Goal: Task Accomplishment & Management: Manage account settings

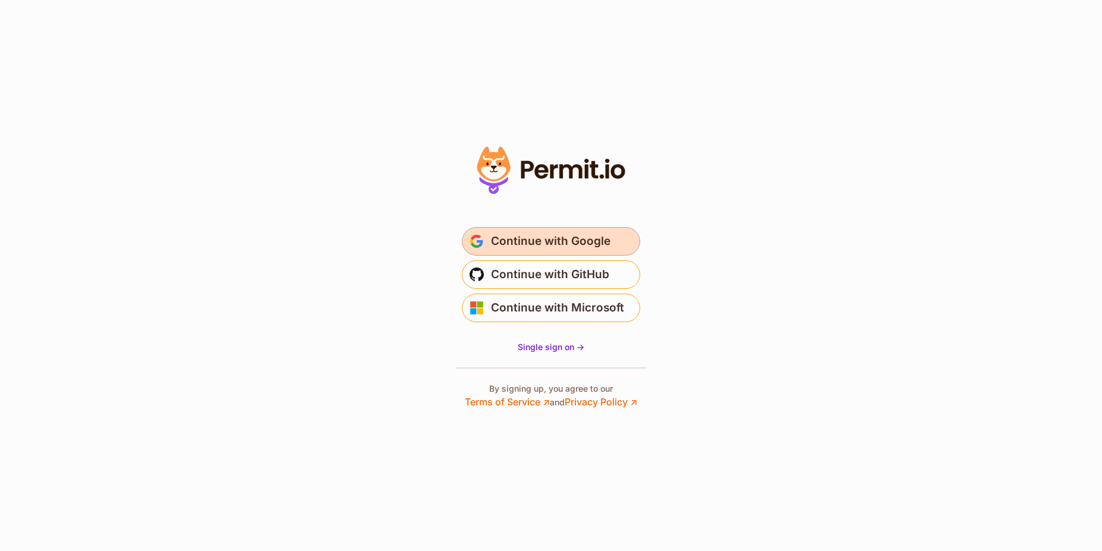
click at [546, 244] on span "Continue with Google" at bounding box center [550, 241] width 119 height 19
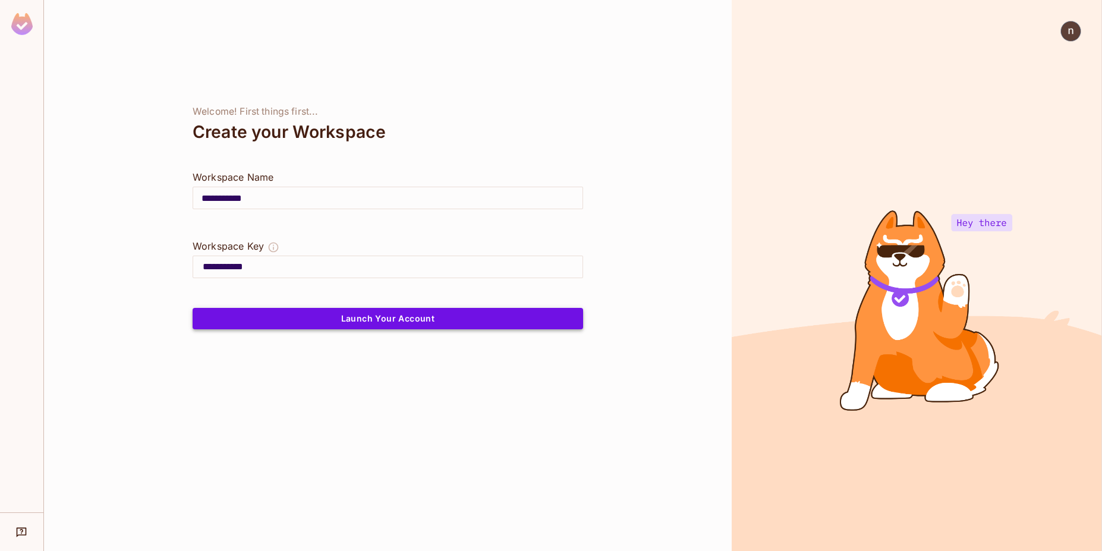
click at [443, 319] on button "Launch Your Account" at bounding box center [388, 318] width 390 height 21
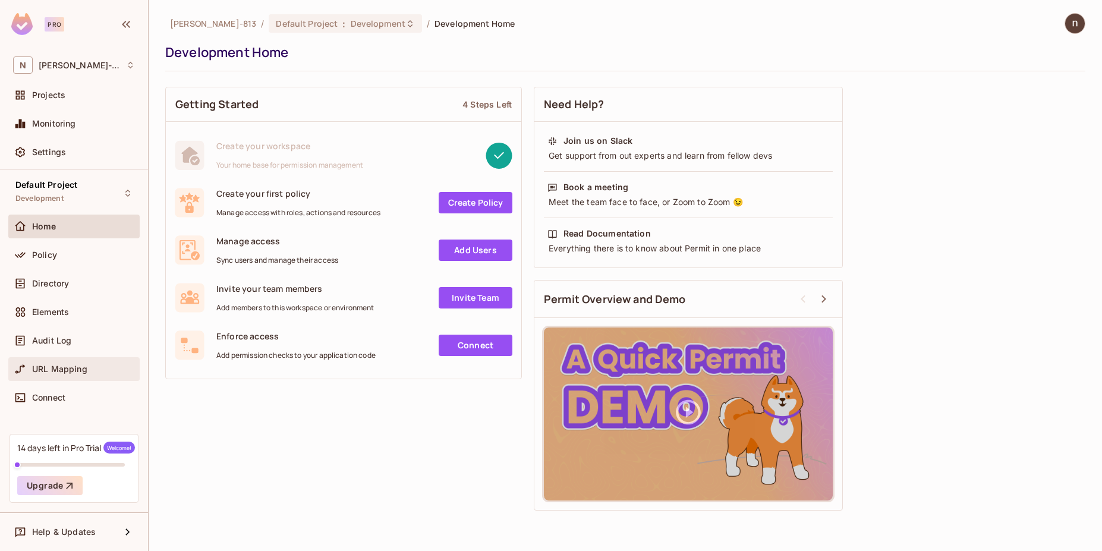
click at [48, 367] on span "URL Mapping" at bounding box center [59, 369] width 55 height 10
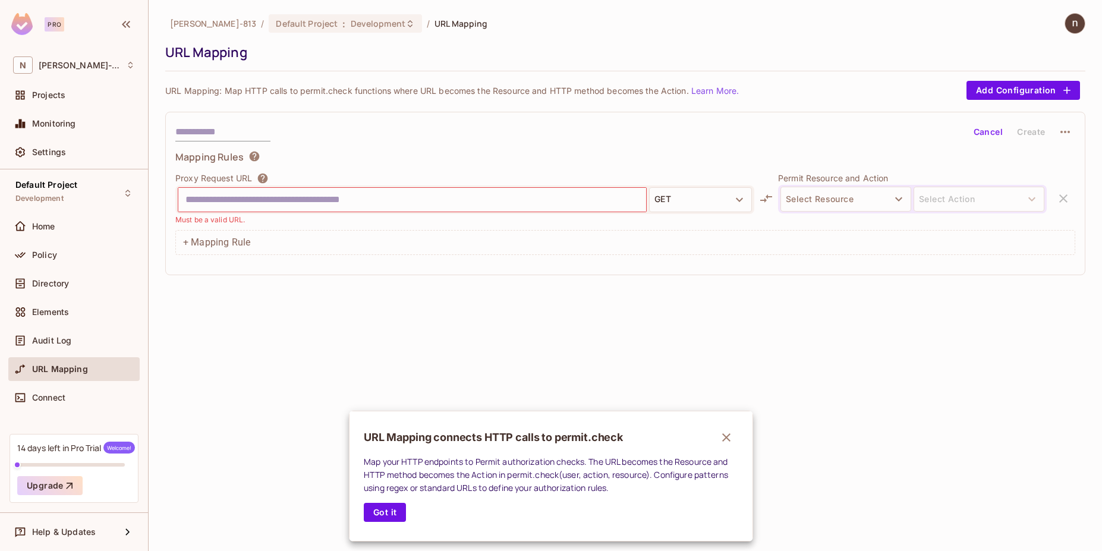
click at [767, 198] on div at bounding box center [551, 275] width 1102 height 551
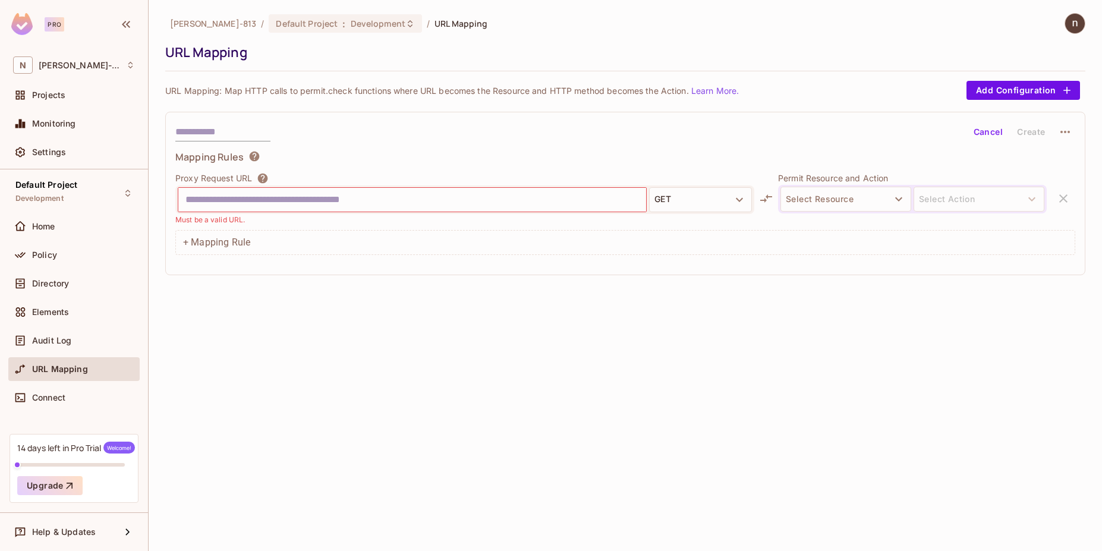
click at [767, 198] on icon at bounding box center [766, 198] width 14 height 14
click at [50, 101] on div "Projects" at bounding box center [74, 95] width 122 height 14
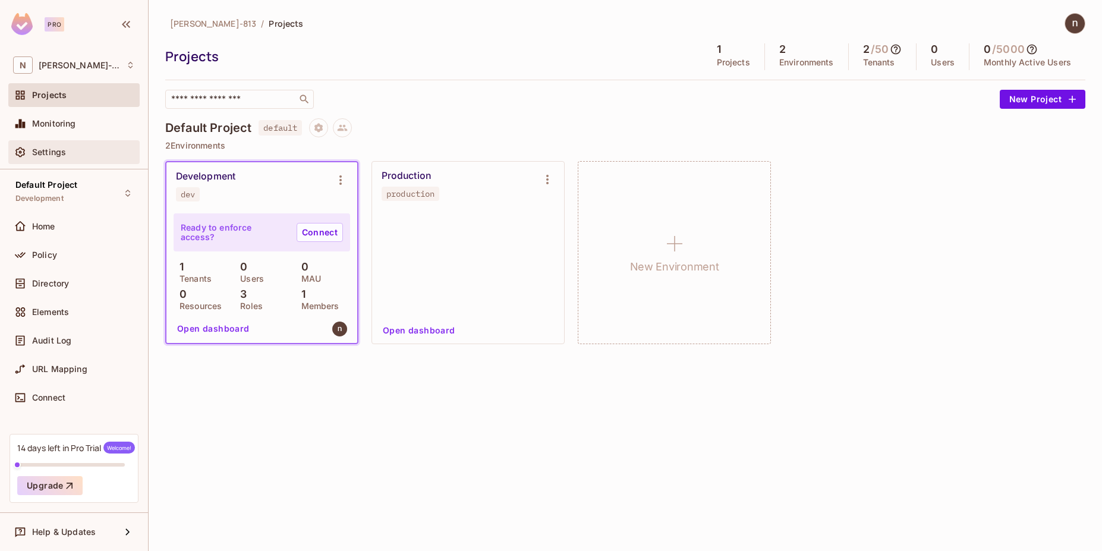
click at [49, 150] on span "Settings" at bounding box center [49, 152] width 34 height 10
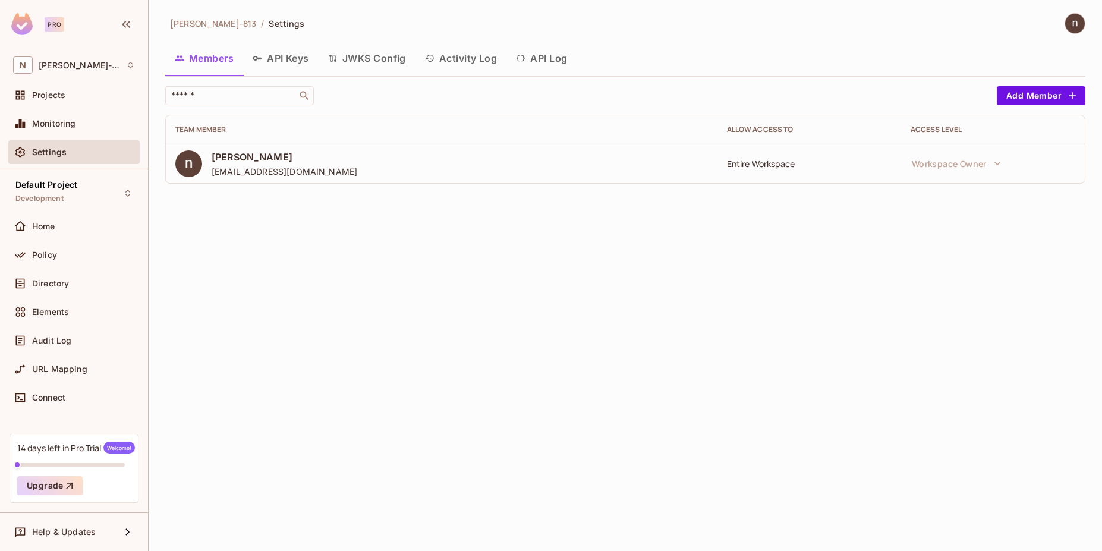
click at [287, 59] on button "API Keys" at bounding box center [280, 58] width 75 height 30
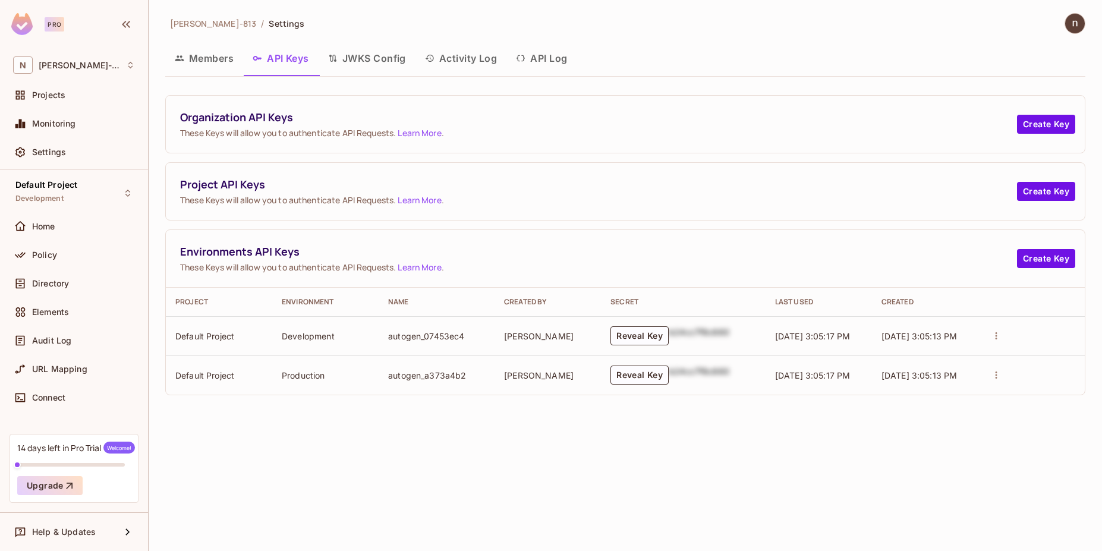
click at [355, 62] on button "JWKS Config" at bounding box center [367, 58] width 97 height 30
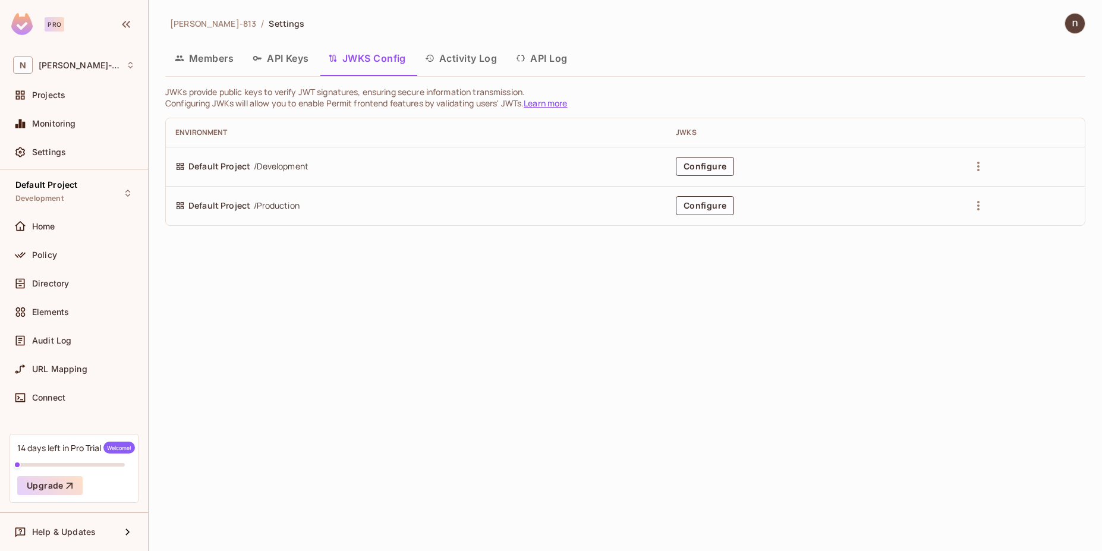
click at [448, 62] on button "Activity Log" at bounding box center [461, 58] width 92 height 30
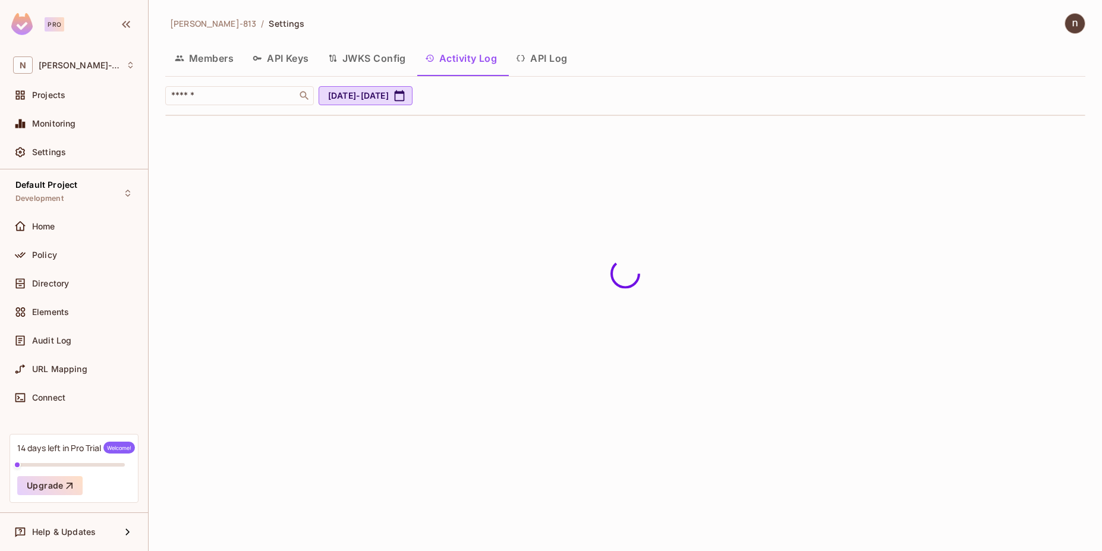
click at [555, 60] on button "API Log" at bounding box center [541, 58] width 70 height 30
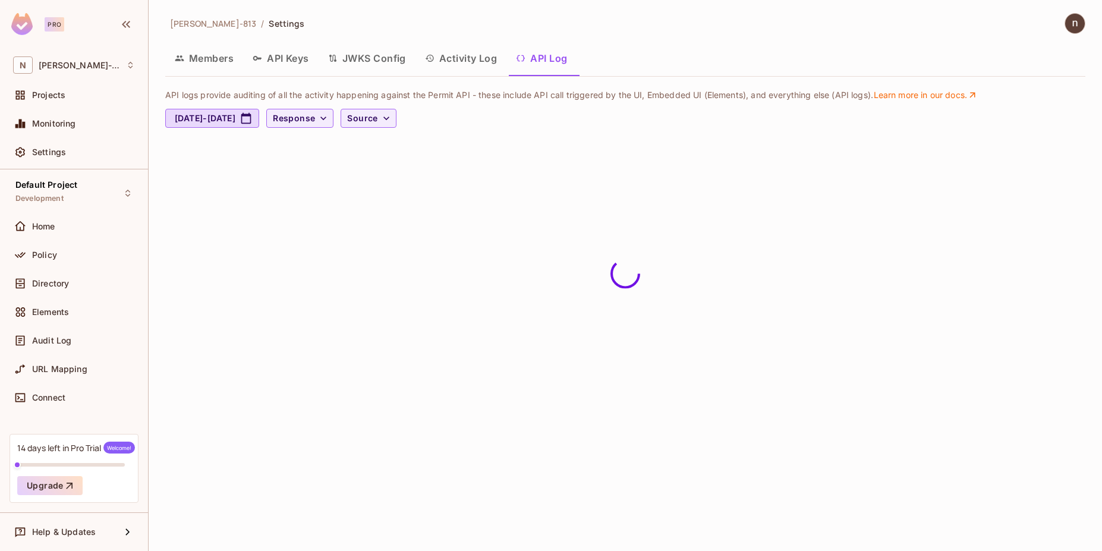
click at [227, 58] on button "Members" at bounding box center [204, 58] width 78 height 30
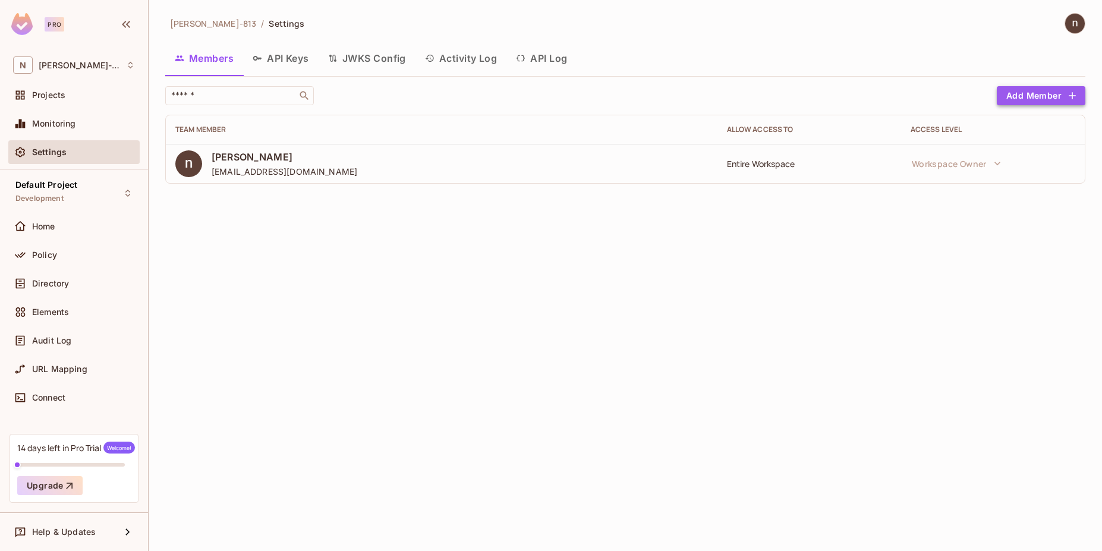
click at [1058, 94] on button "Add Member" at bounding box center [1041, 95] width 89 height 19
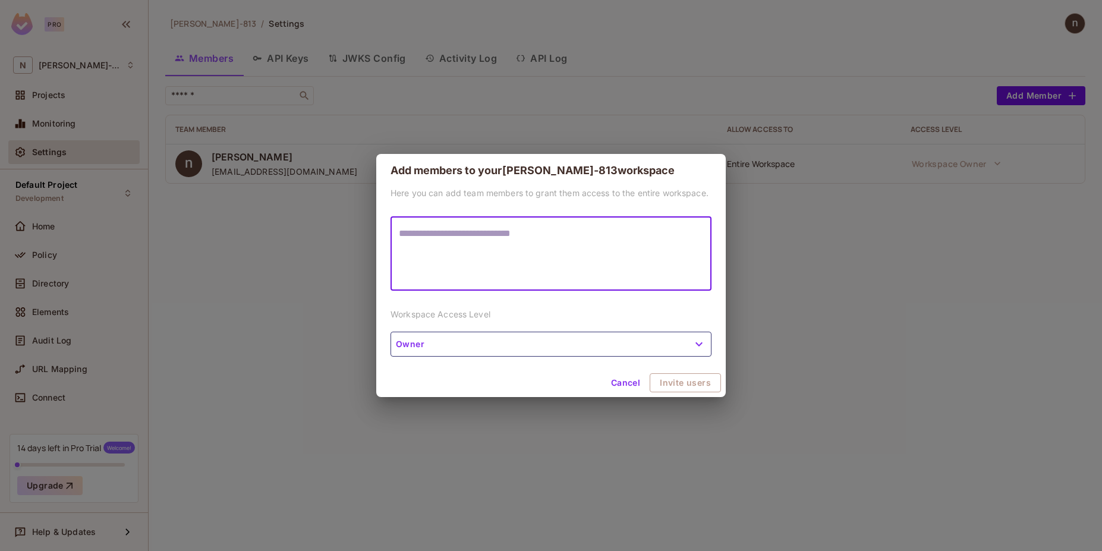
click at [628, 374] on div "Cancel Invite users" at bounding box center [550, 382] width 349 height 29
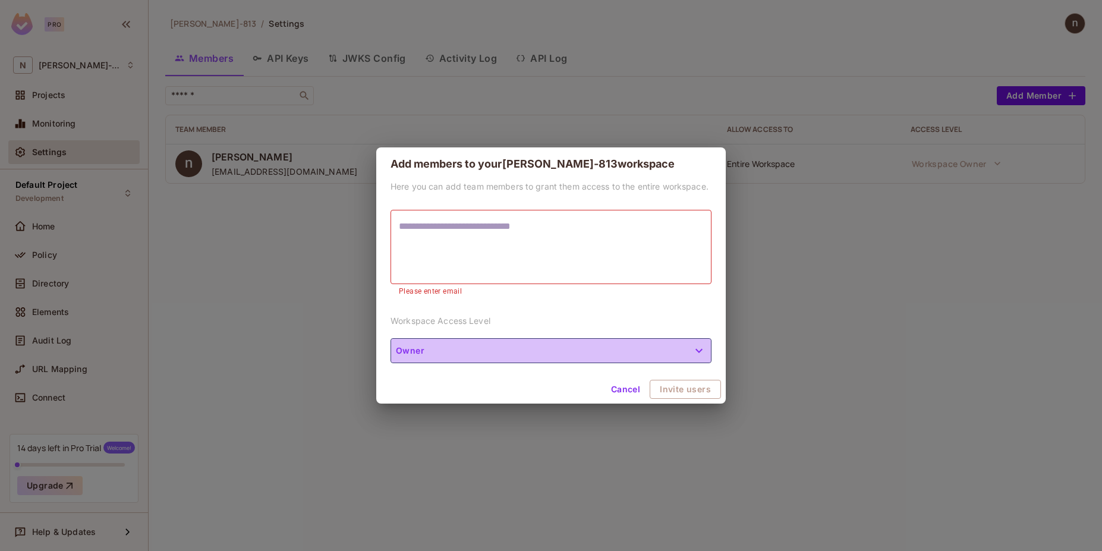
click at [623, 354] on button "Owner" at bounding box center [550, 350] width 321 height 25
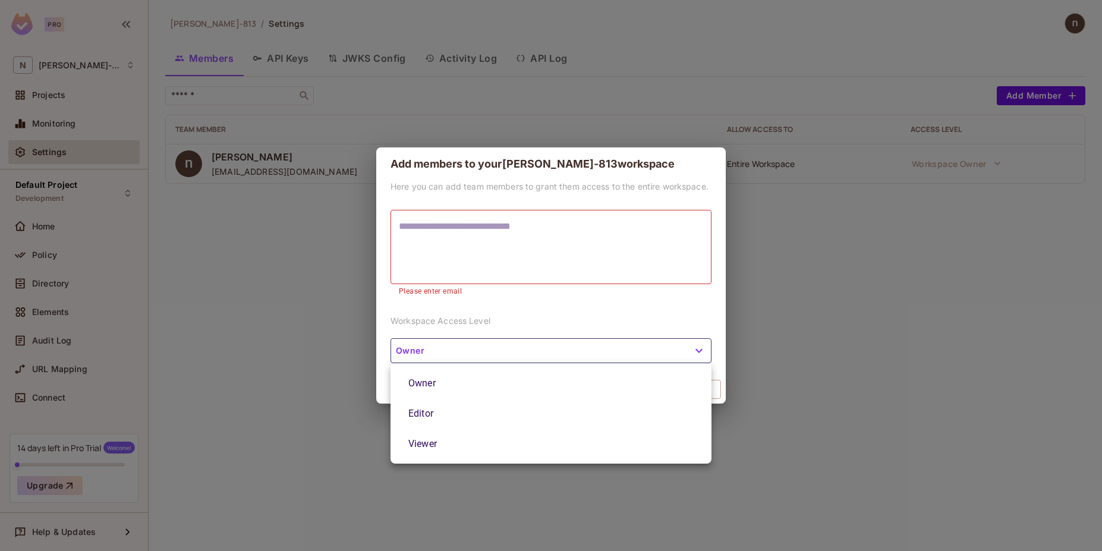
click at [792, 258] on div at bounding box center [551, 275] width 1102 height 551
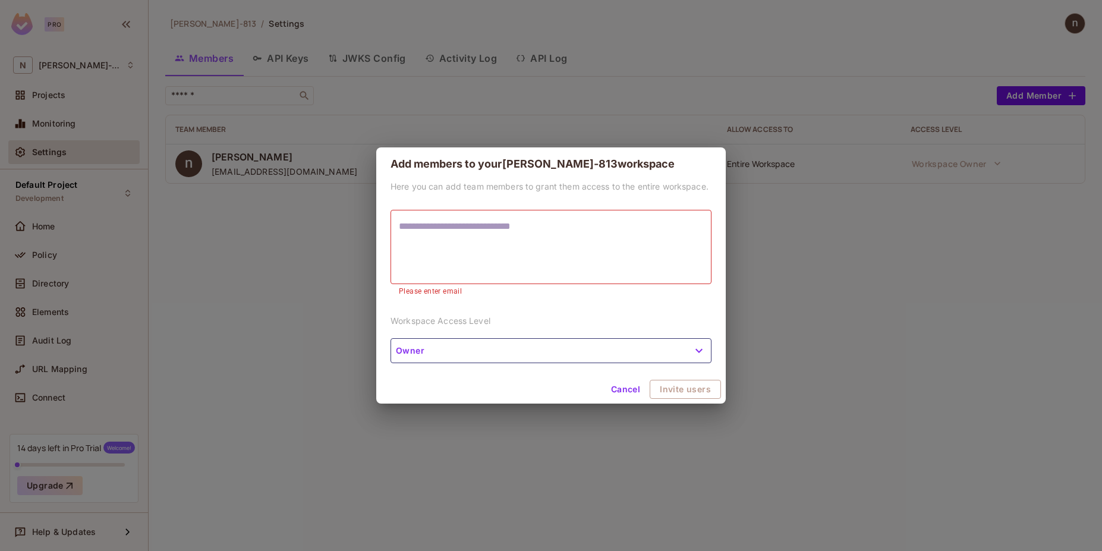
click at [616, 392] on button "Cancel" at bounding box center [625, 389] width 39 height 19
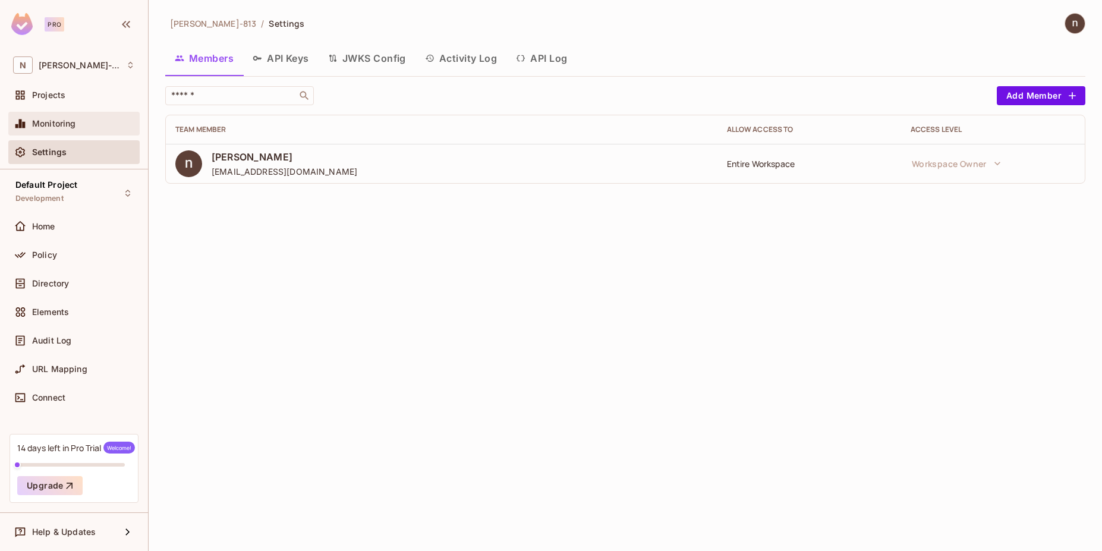
click at [53, 112] on div "Monitoring" at bounding box center [73, 124] width 131 height 24
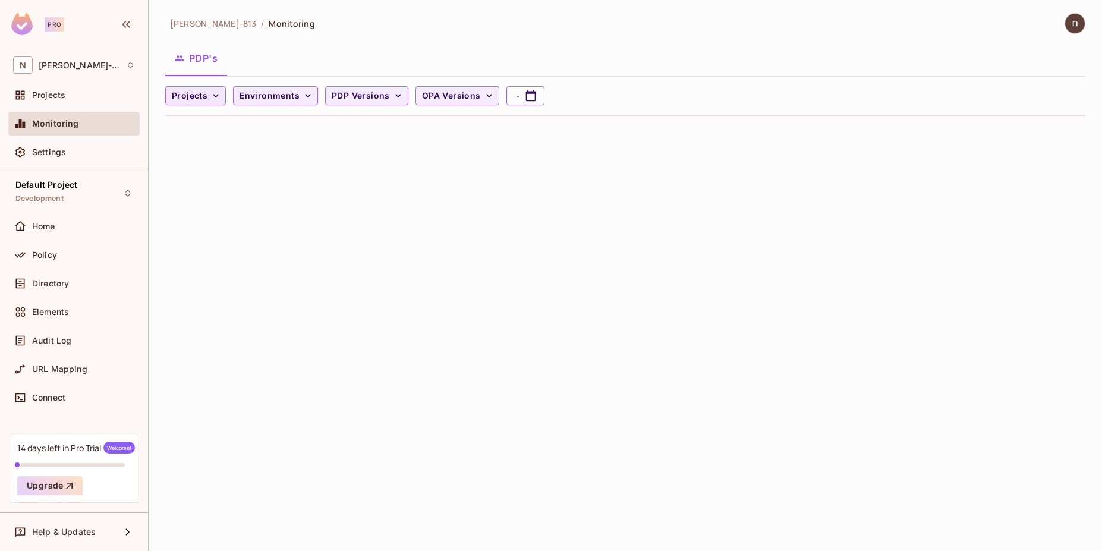
click at [206, 100] on span "Projects" at bounding box center [190, 96] width 36 height 15
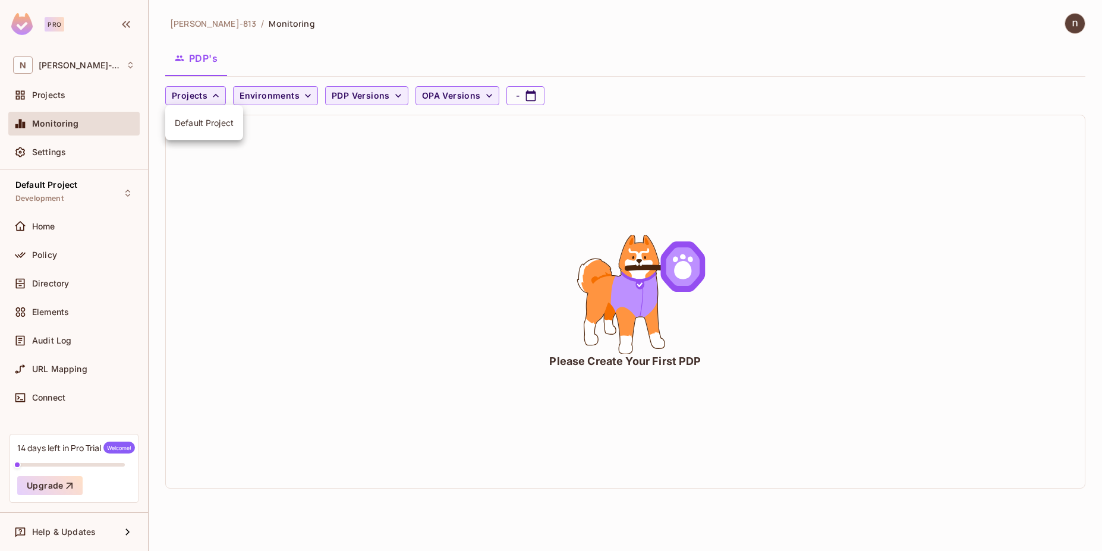
click at [260, 92] on div at bounding box center [551, 275] width 1102 height 551
click at [260, 92] on span "Environments" at bounding box center [270, 96] width 60 height 15
click at [364, 103] on div at bounding box center [551, 275] width 1102 height 551
click at [364, 103] on button "PDP Versions" at bounding box center [366, 95] width 83 height 19
click at [446, 94] on div at bounding box center [551, 275] width 1102 height 551
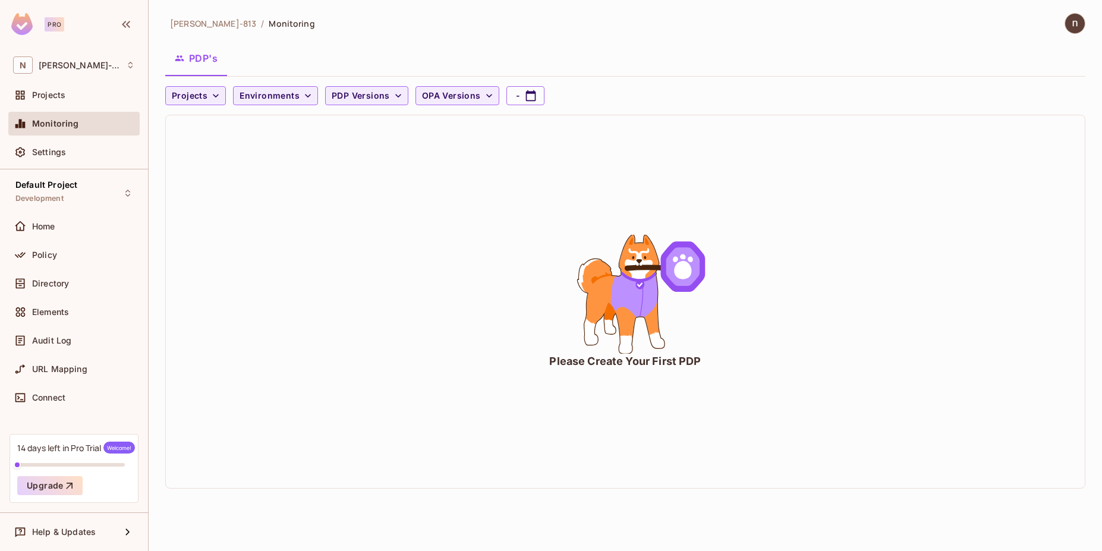
click at [446, 94] on span "OPA Versions" at bounding box center [451, 96] width 59 height 15
click at [308, 237] on div at bounding box center [551, 275] width 1102 height 551
click at [65, 97] on div "Projects" at bounding box center [83, 95] width 103 height 10
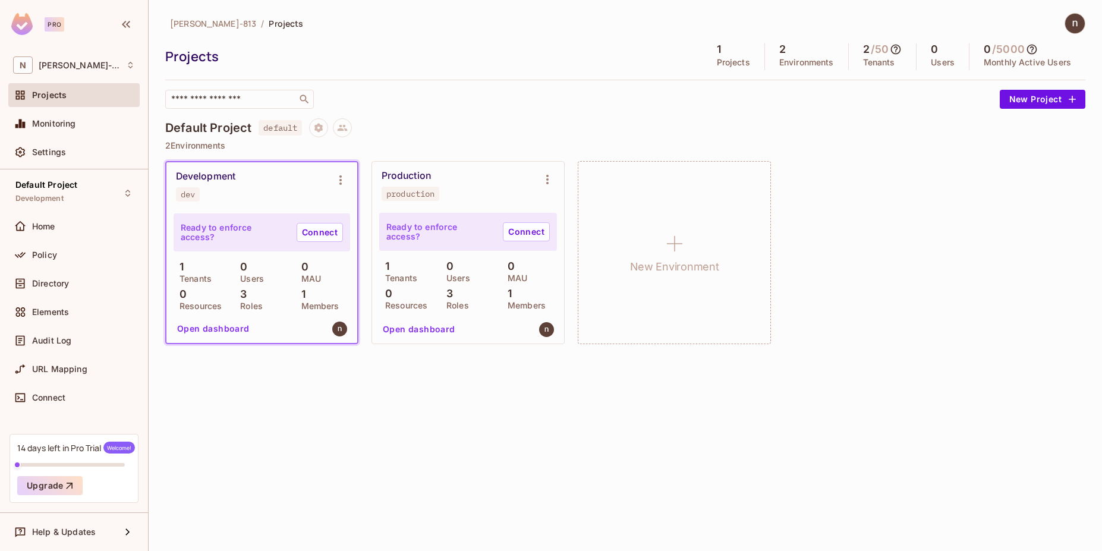
click at [292, 206] on div "Development dev" at bounding box center [261, 186] width 191 height 48
click at [314, 235] on link "Connect" at bounding box center [320, 232] width 46 height 19
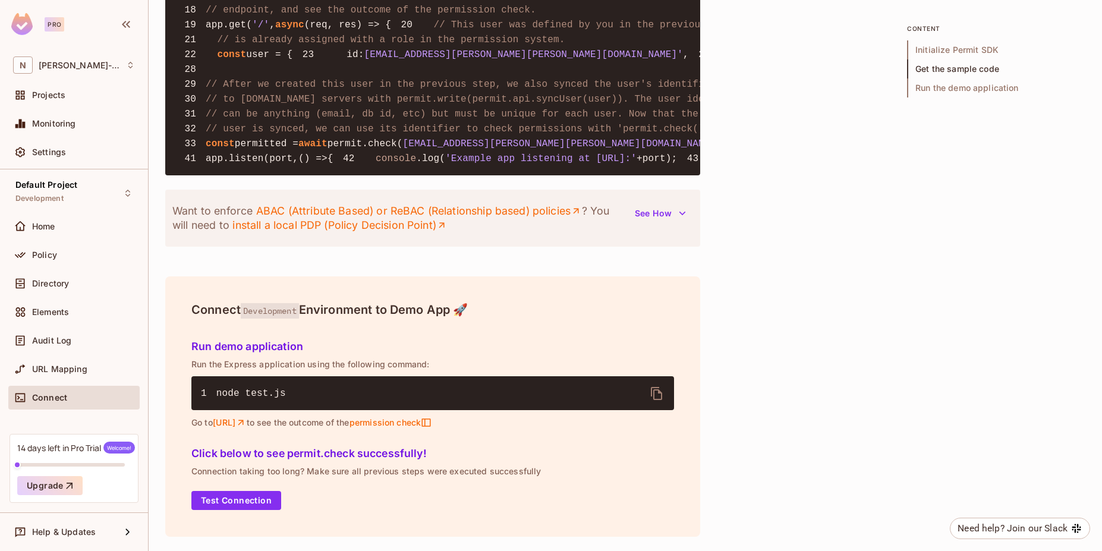
scroll to position [1442, 0]
click at [70, 259] on div "Policy" at bounding box center [83, 255] width 103 height 10
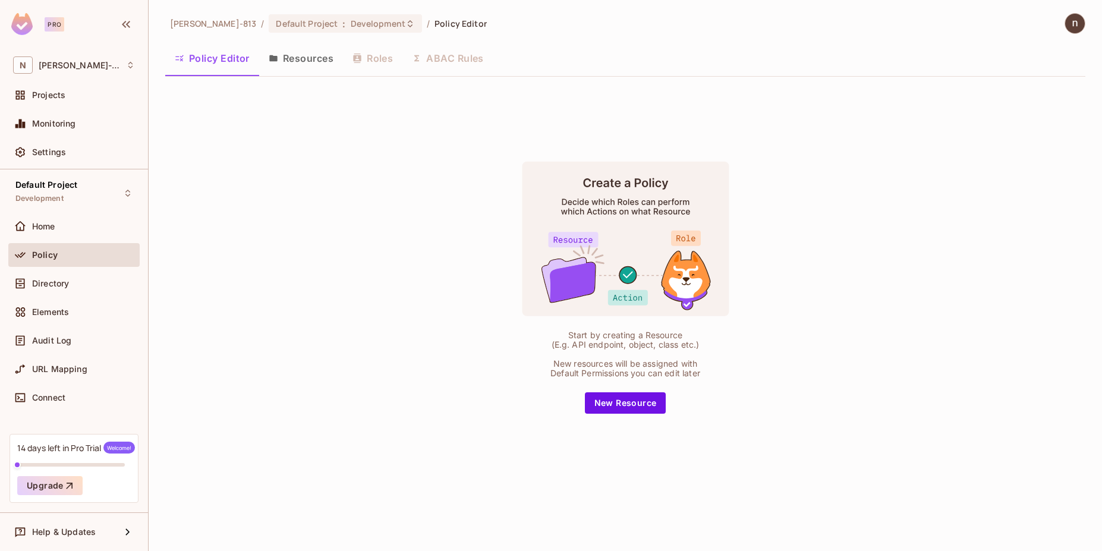
click at [70, 241] on div "Home" at bounding box center [73, 229] width 131 height 29
click at [65, 234] on div "Home" at bounding box center [73, 227] width 131 height 24
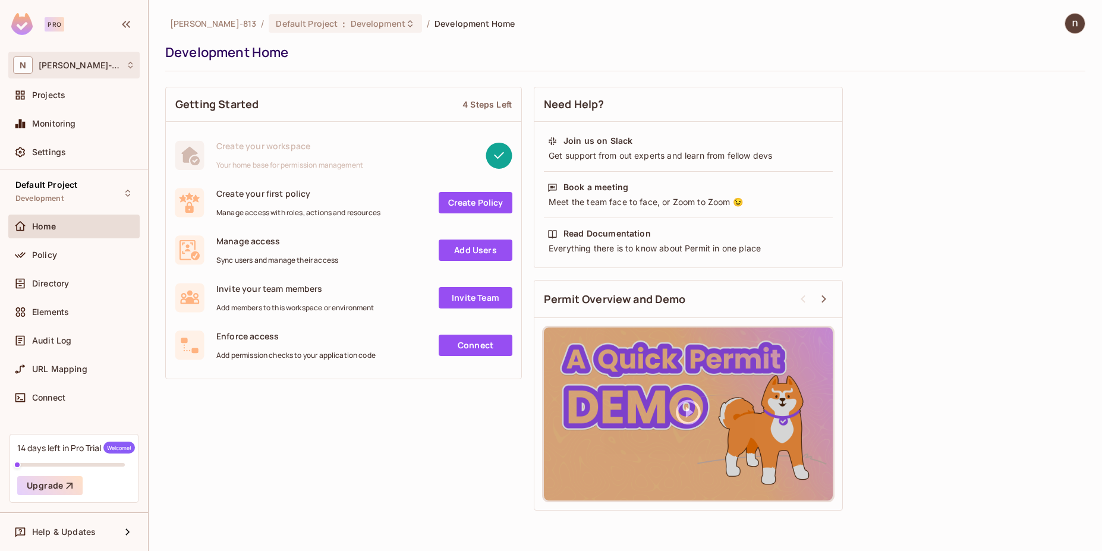
click at [100, 64] on div "N nithish-813" at bounding box center [74, 64] width 122 height 17
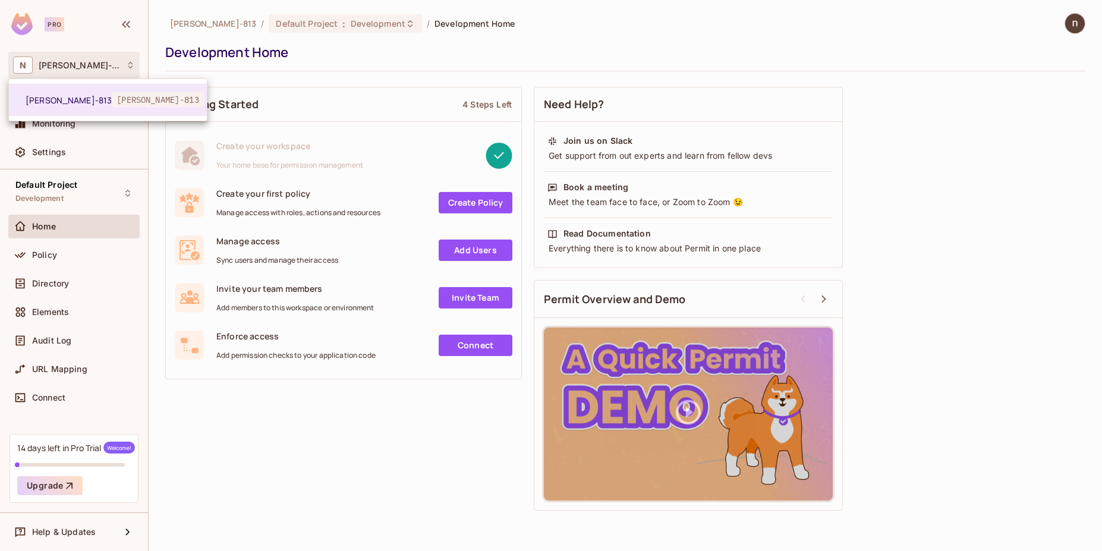
click at [282, 378] on div at bounding box center [551, 275] width 1102 height 551
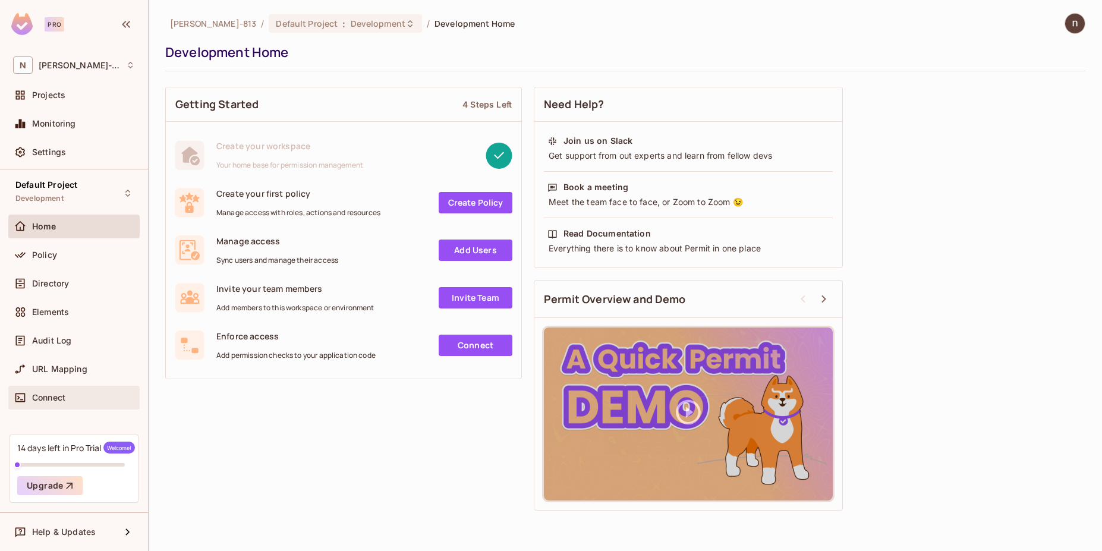
click at [102, 393] on div "Connect" at bounding box center [83, 398] width 103 height 10
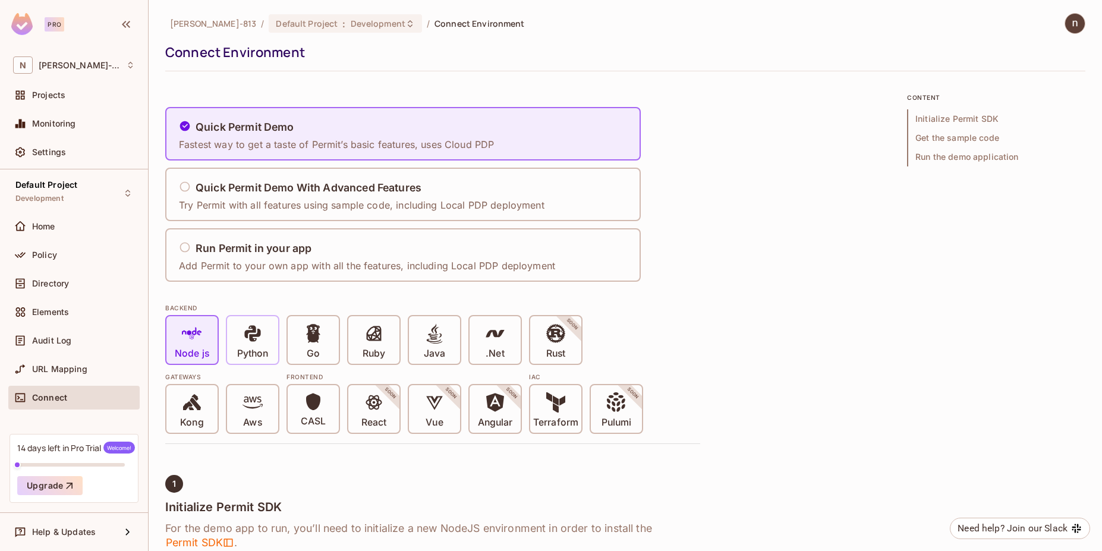
click at [251, 336] on icon at bounding box center [252, 333] width 16 height 16
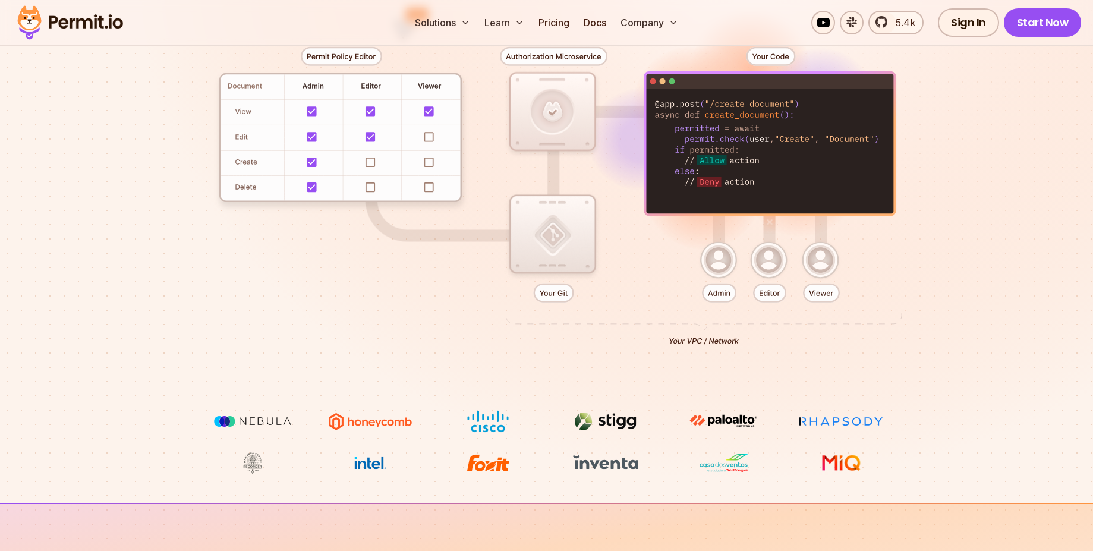
scroll to position [316, 0]
